Goal: Find specific page/section: Find specific page/section

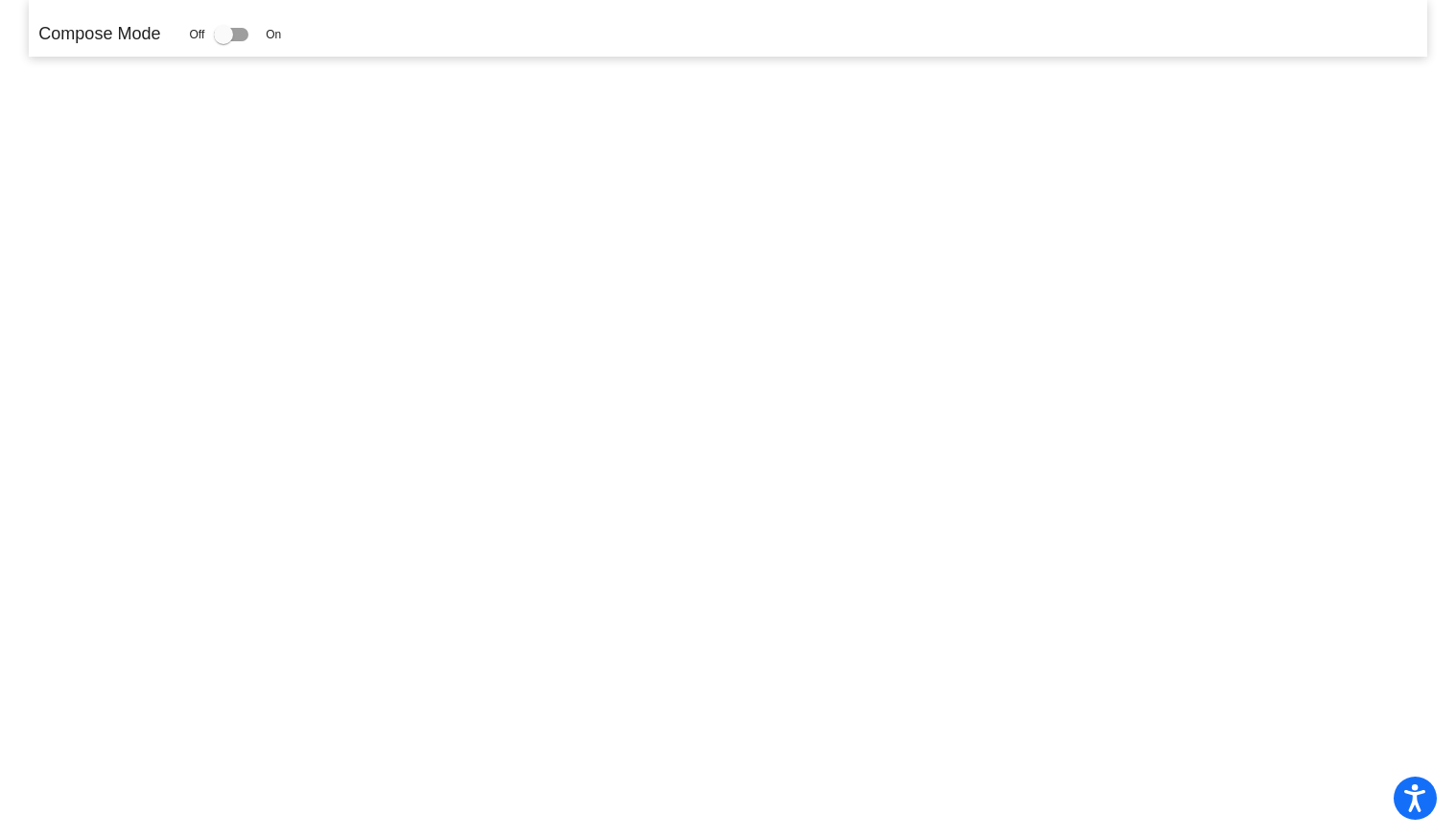
click at [331, 316] on mat-sidenav-content "Compose Mode Off On" at bounding box center [728, 420] width 1456 height 839
click at [248, 32] on div at bounding box center [232, 35] width 35 height 14
click at [224, 42] on input "checkbox" at bounding box center [223, 42] width 1 height 1
click at [243, 37] on div at bounding box center [232, 35] width 35 height 14
click at [224, 42] on input "checkbox" at bounding box center [223, 42] width 1 height 1
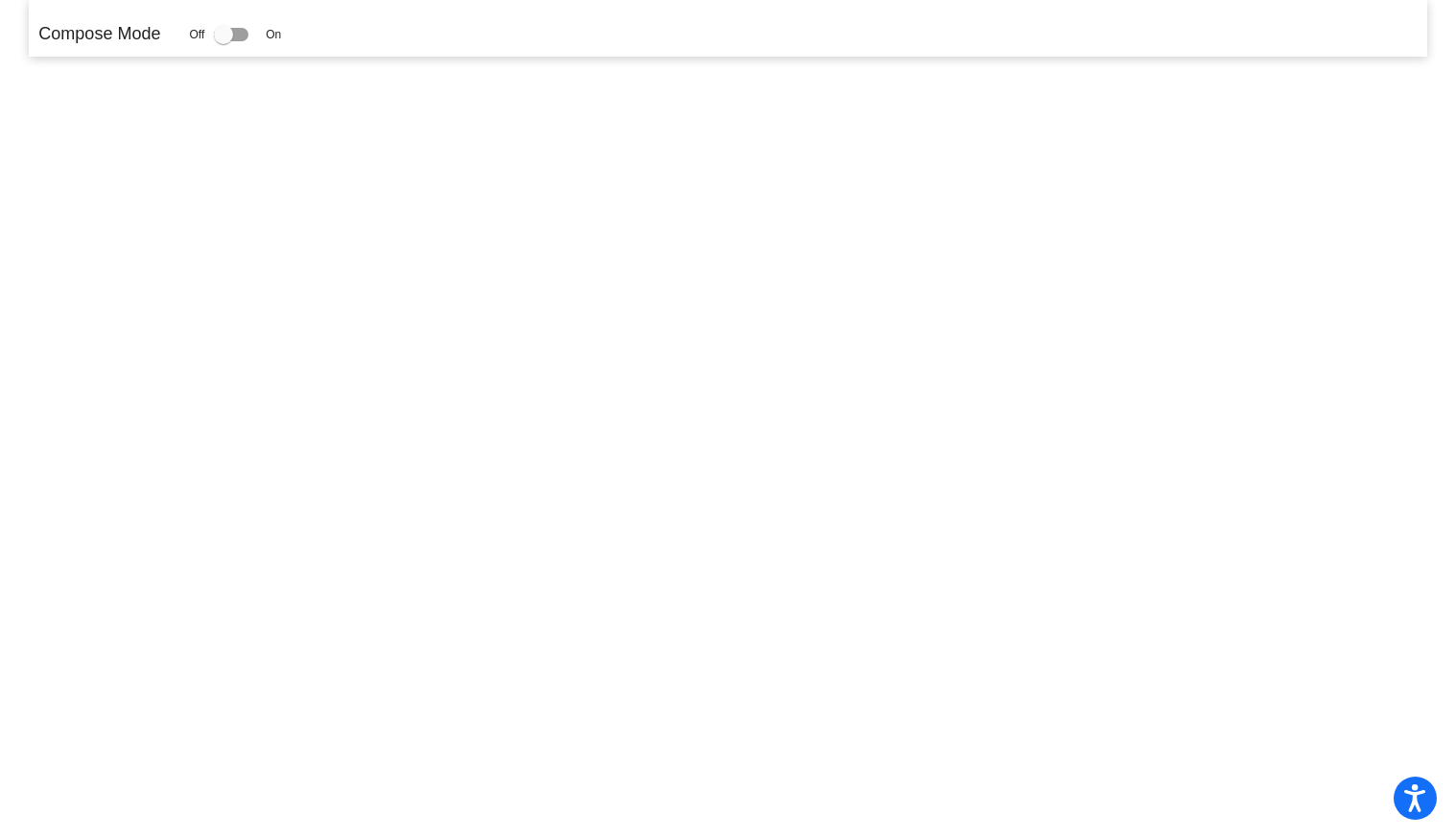
checkbox input "false"
drag, startPoint x: 230, startPoint y: 32, endPoint x: 267, endPoint y: 32, distance: 37.0
click at [267, 32] on div "Off On" at bounding box center [234, 35] width 92 height 23
click at [1424, 800] on icon "Open accessiBe: accessibility options, statement and help" at bounding box center [1415, 797] width 23 height 31
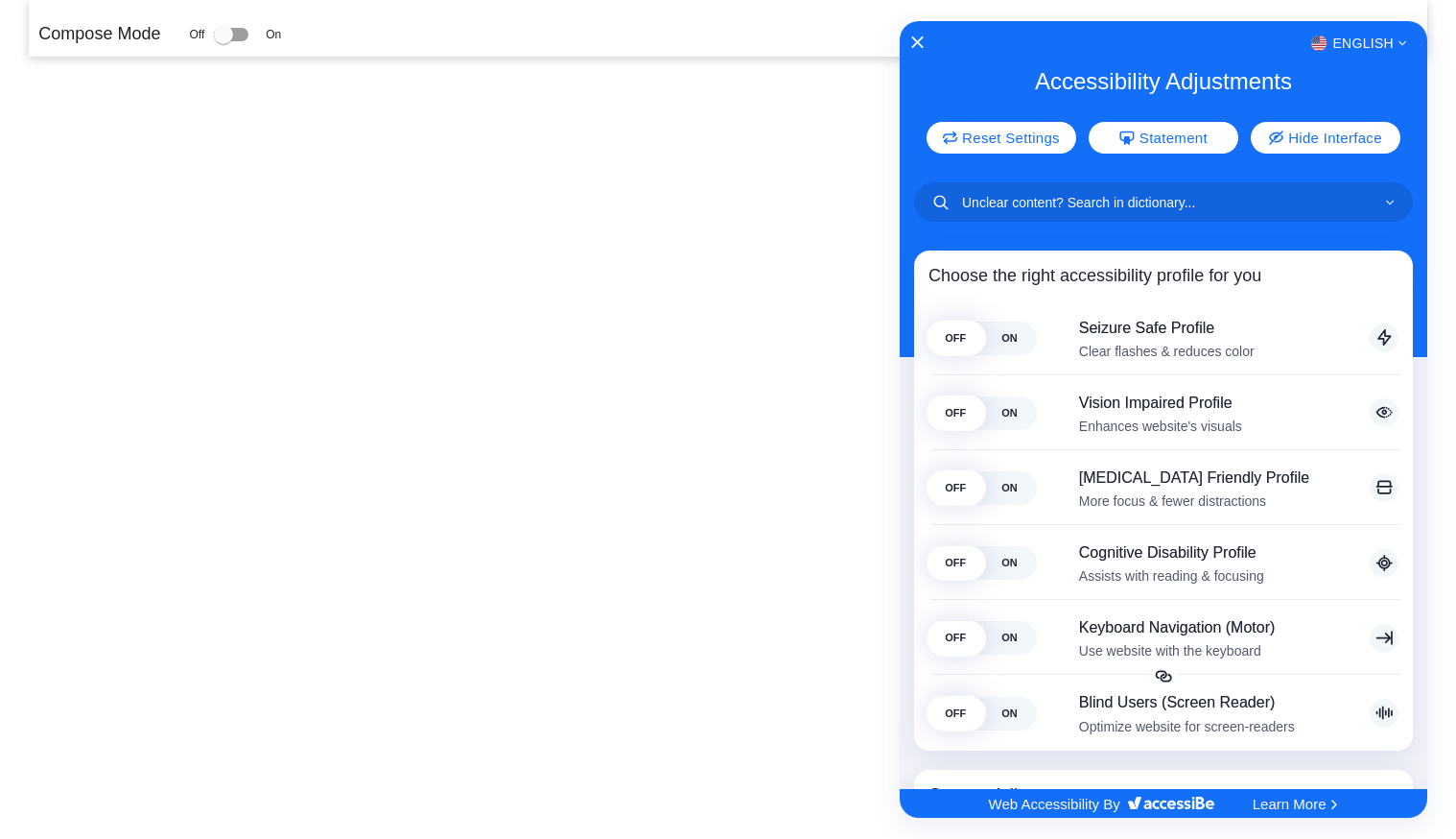
click at [920, 50] on div "English" at bounding box center [1163, 44] width 528 height 25
click at [921, 50] on div "English" at bounding box center [1163, 44] width 528 height 25
click at [915, 40] on icon "Close Accessibility Interface" at bounding box center [918, 43] width 14 height 14
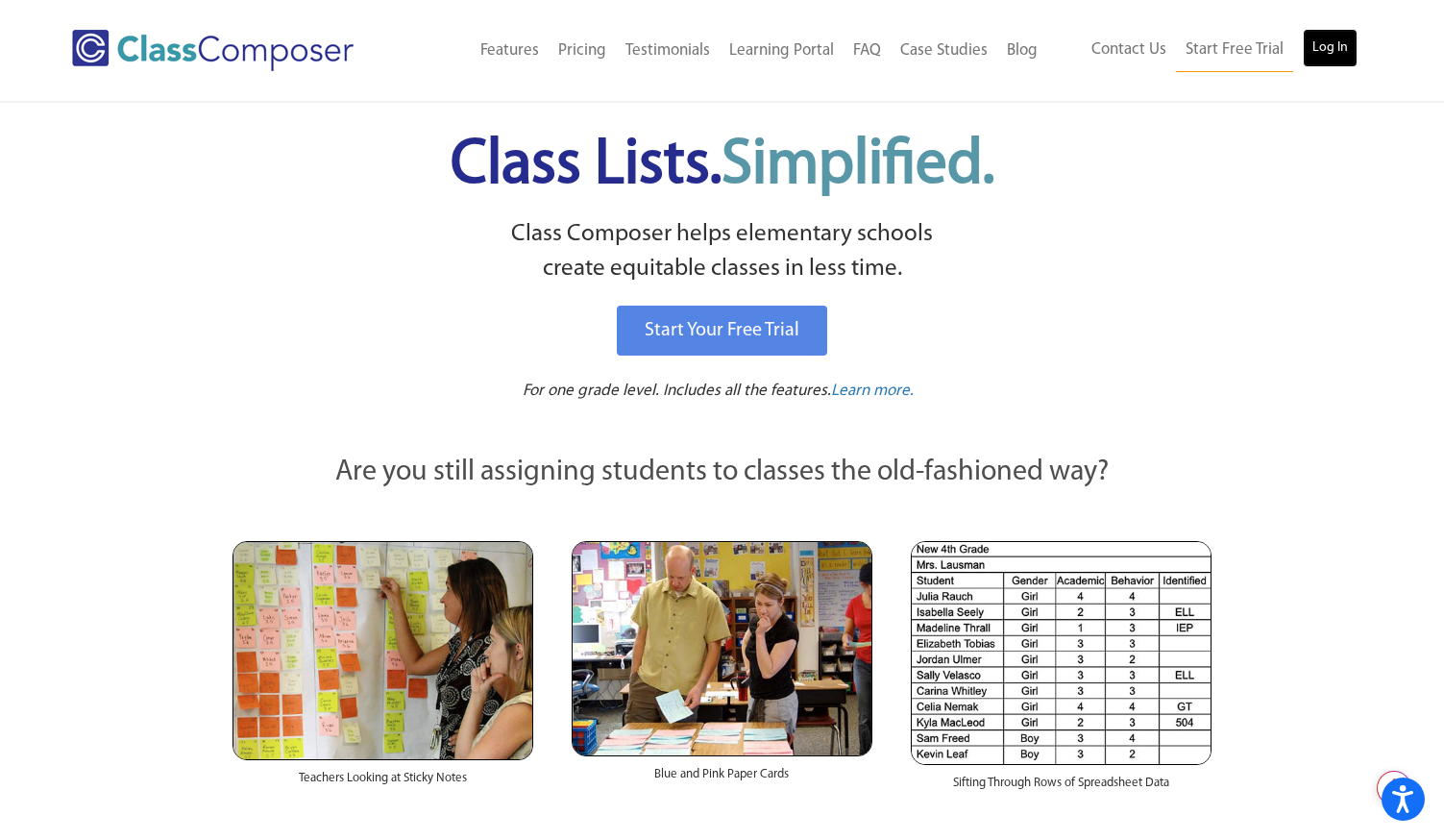
click at [1318, 48] on link "Log In" at bounding box center [1330, 48] width 54 height 39
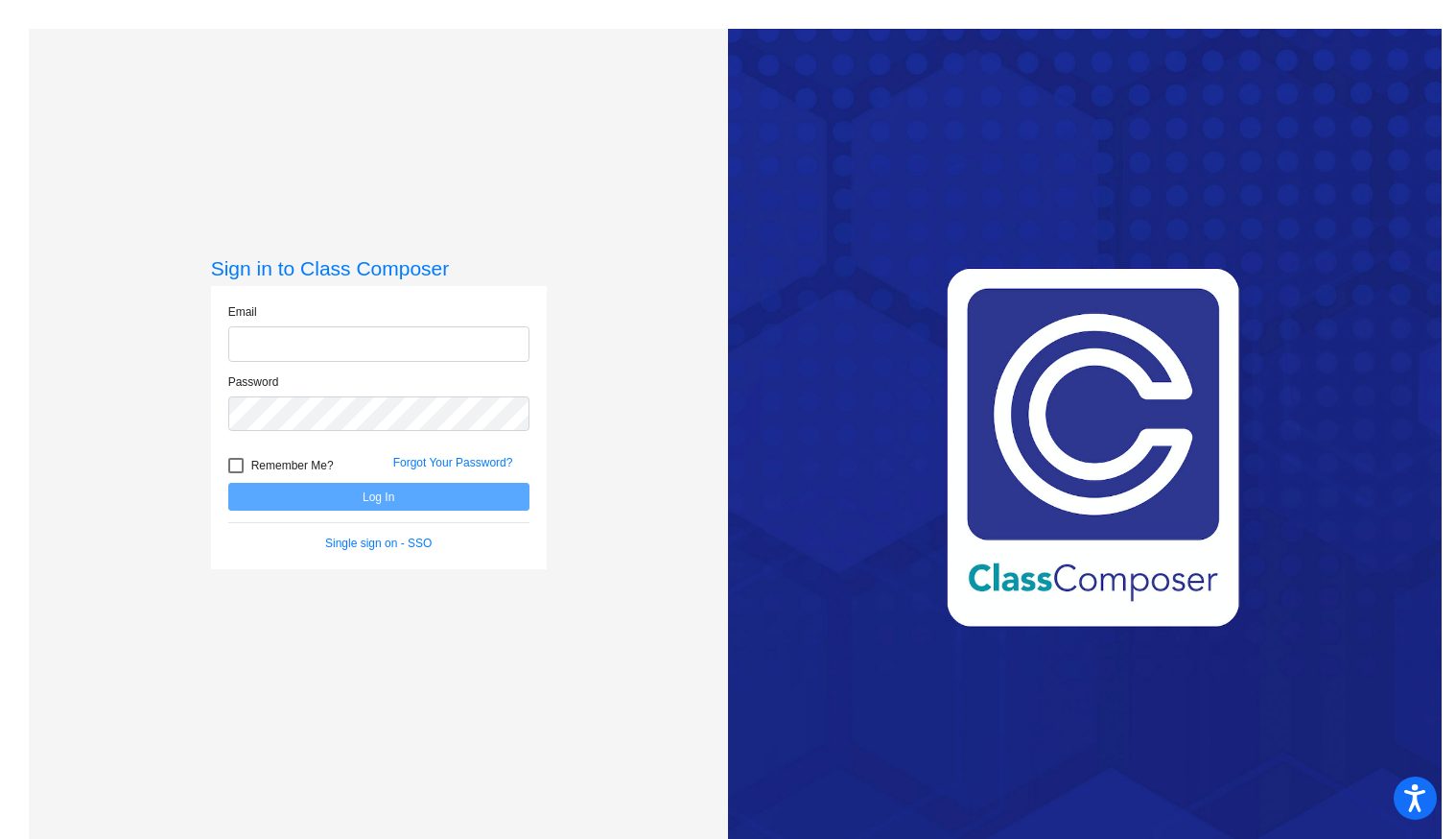
type input "[PERSON_NAME][EMAIL_ADDRESS][PERSON_NAME][DOMAIN_NAME]"
click at [233, 469] on div at bounding box center [236, 465] width 15 height 16
click at [235, 473] on input "Remember Me?" at bounding box center [235, 473] width 1 height 1
checkbox input "true"
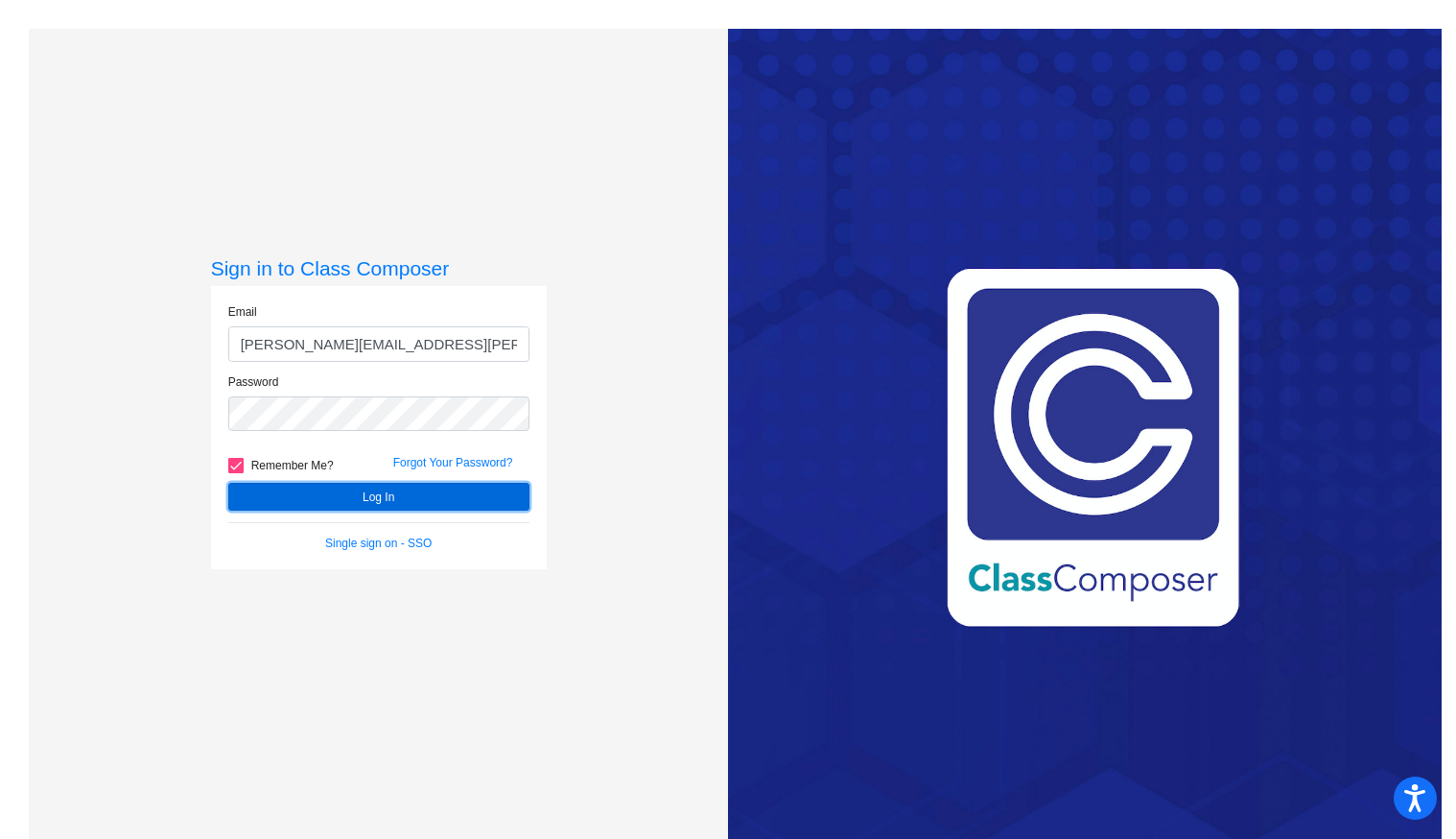
click at [311, 505] on button "Log In" at bounding box center [379, 496] width 301 height 28
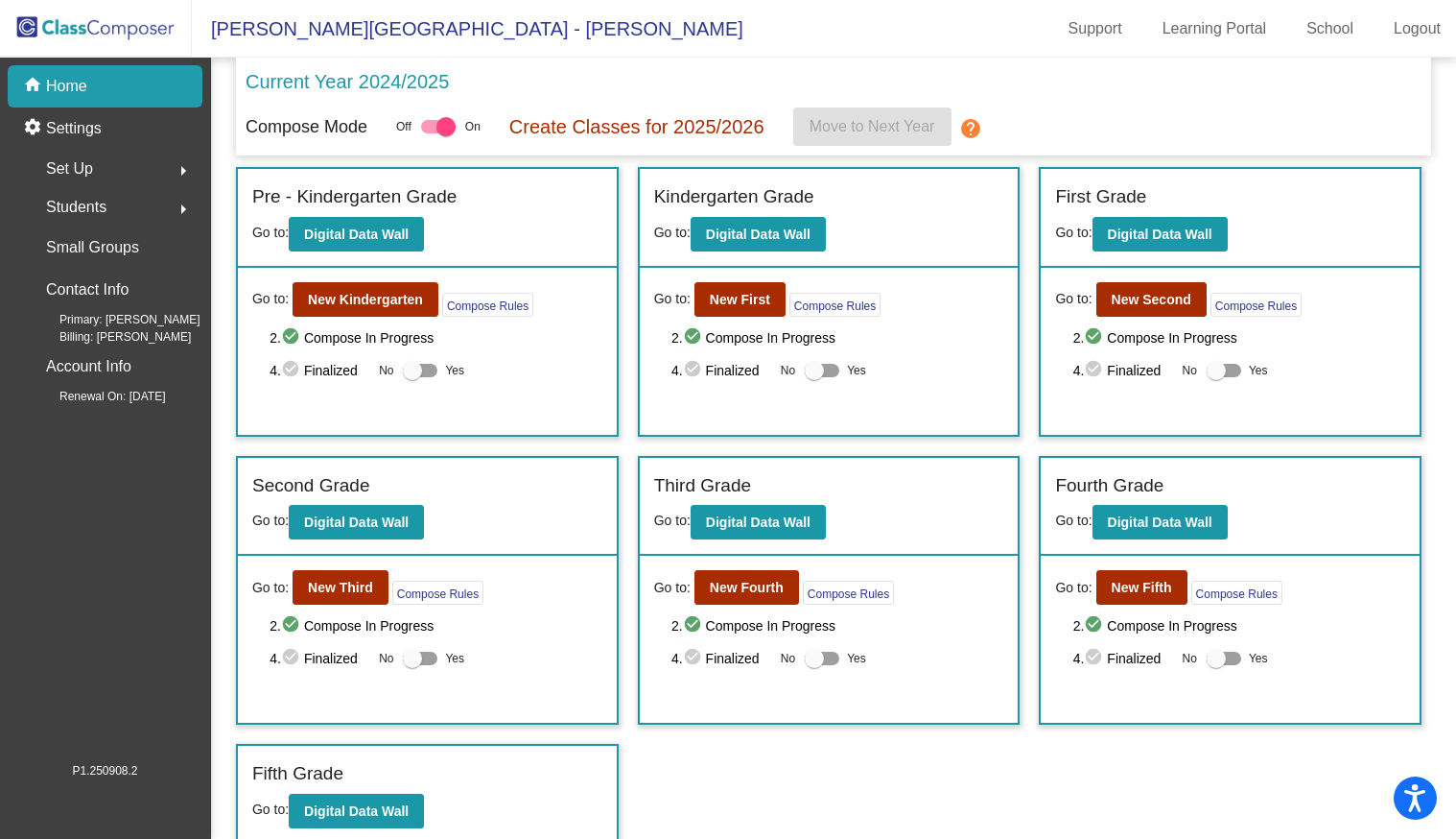
click at [676, 128] on p "Create Classes for 2025/2026" at bounding box center [636, 127] width 255 height 29
click at [365, 530] on b "Digital Data Wall" at bounding box center [356, 522] width 105 height 16
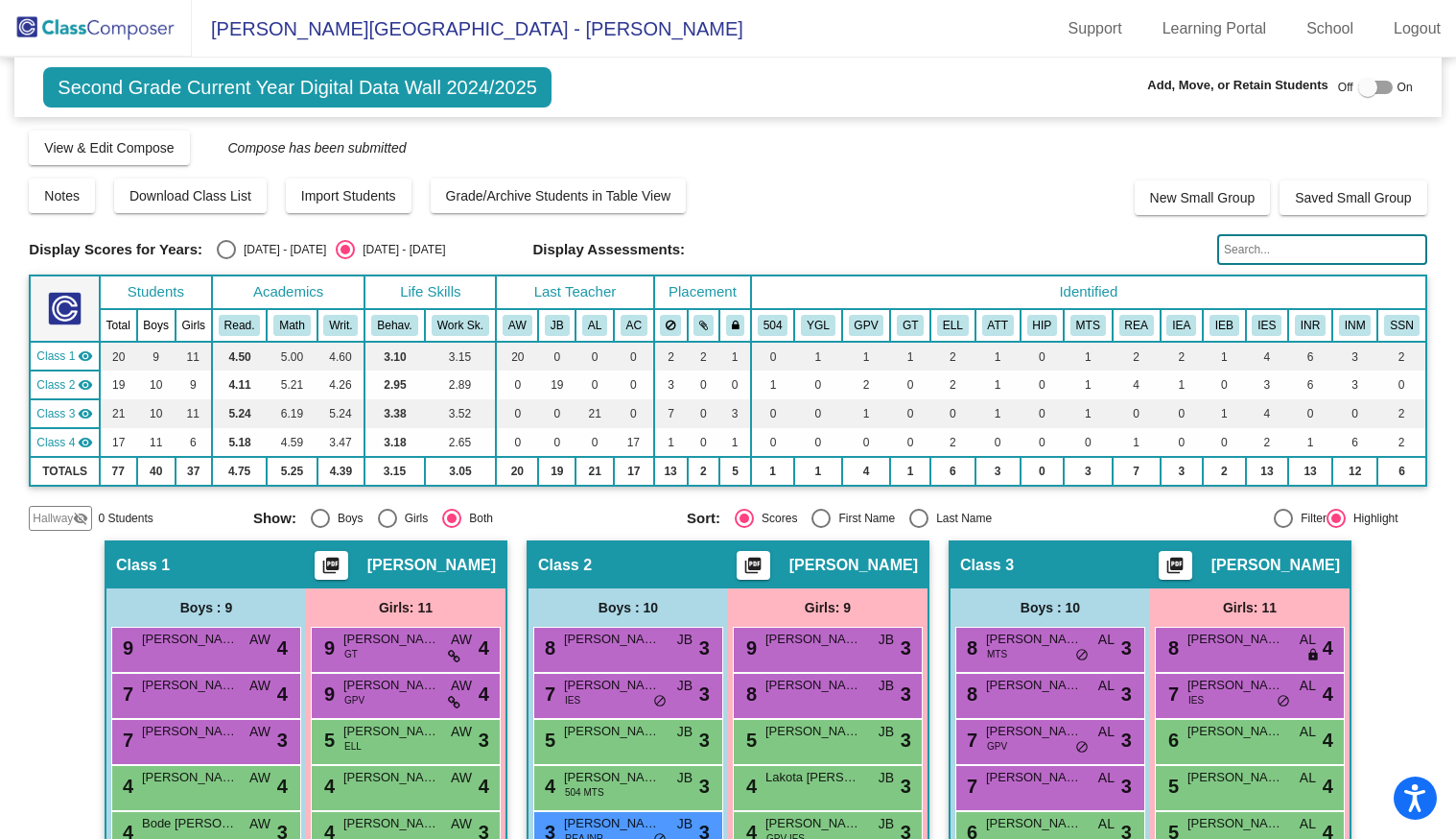
click at [197, 89] on span "Second Grade Current Year Digital Data Wall 2024/2025" at bounding box center [297, 87] width 509 height 41
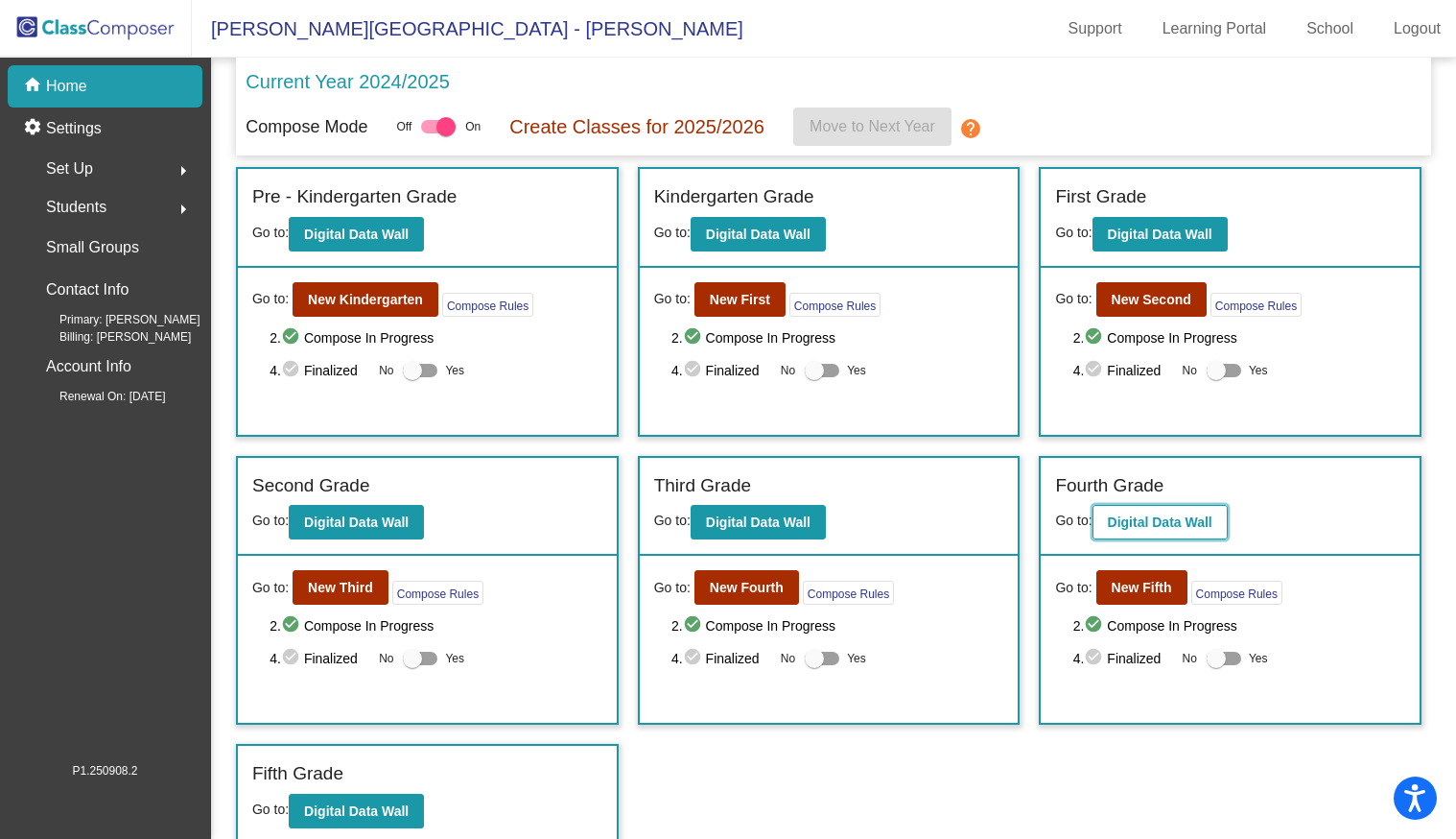
click at [1150, 534] on button "Digital Data Wall" at bounding box center [1161, 522] width 136 height 35
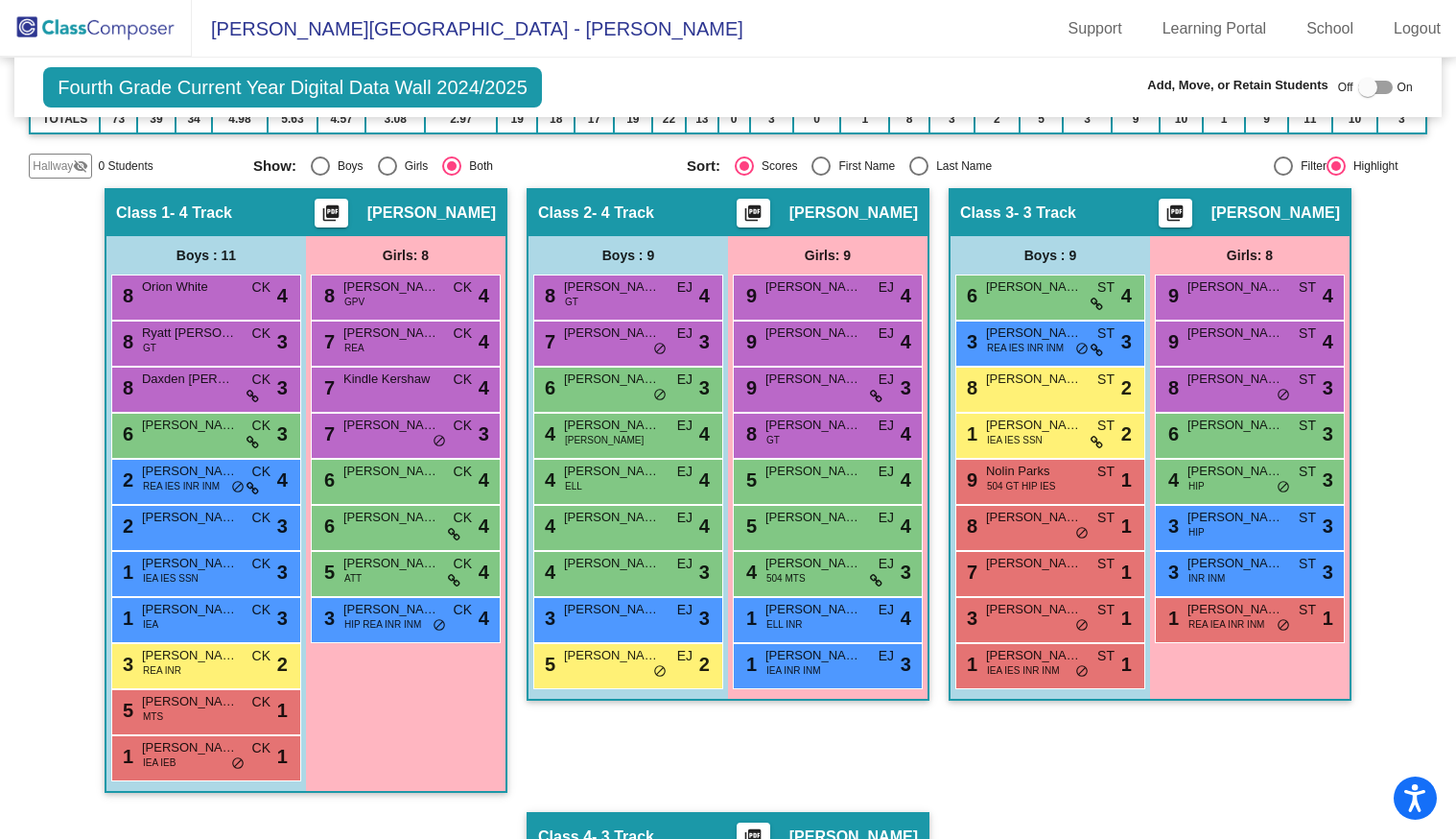
scroll to position [341, 0]
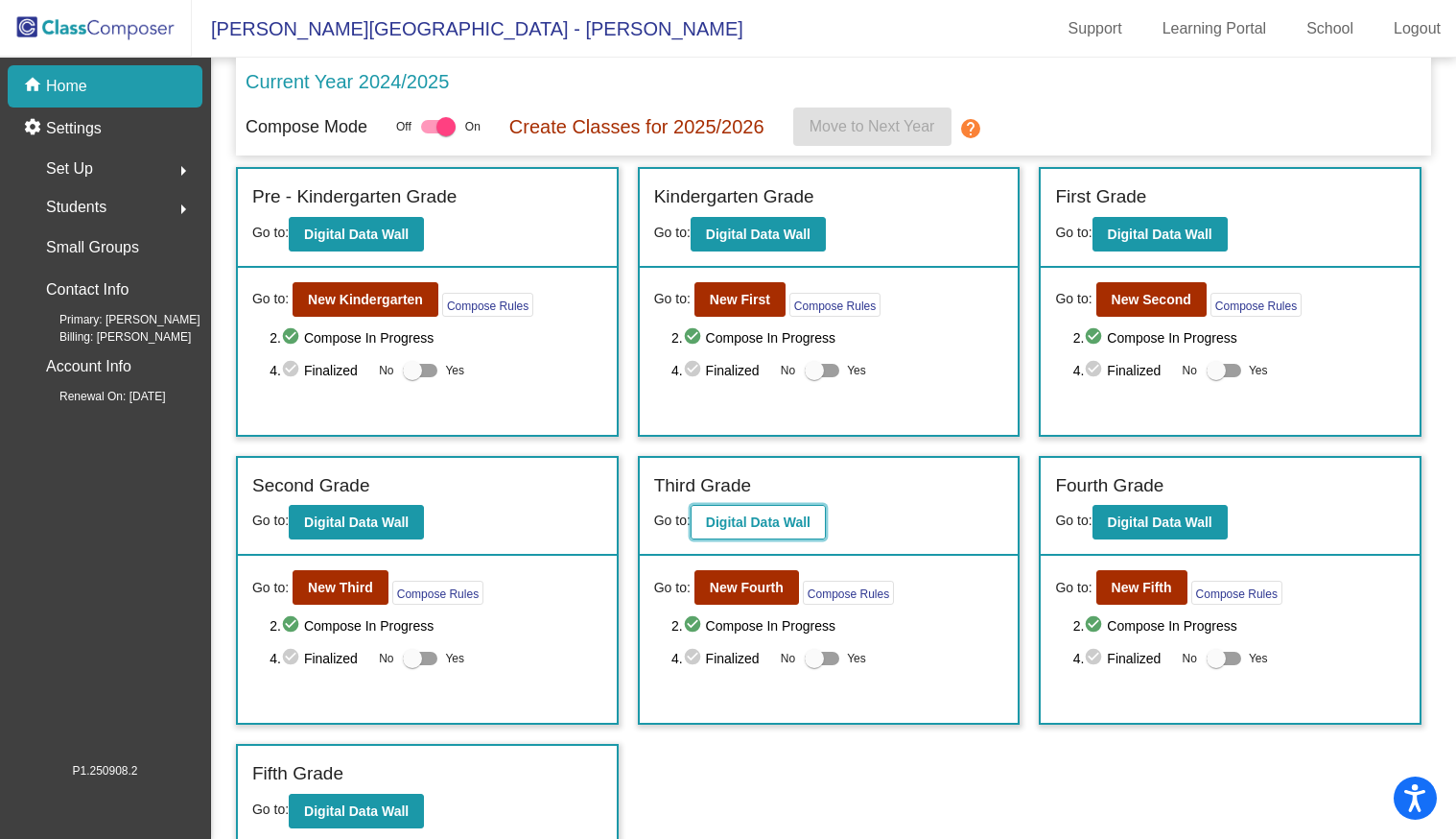
click at [800, 534] on button "Digital Data Wall" at bounding box center [759, 522] width 136 height 35
